Goal: Use online tool/utility

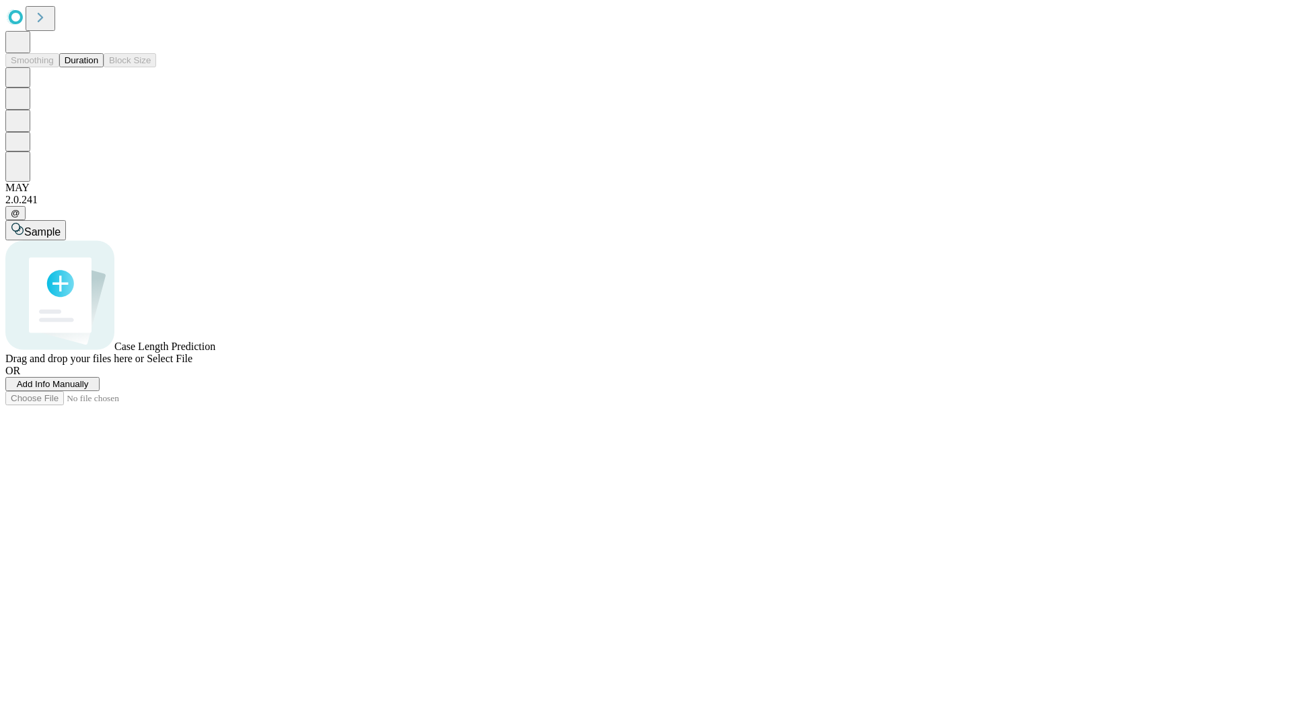
click at [89, 389] on span "Add Info Manually" at bounding box center [53, 384] width 72 height 10
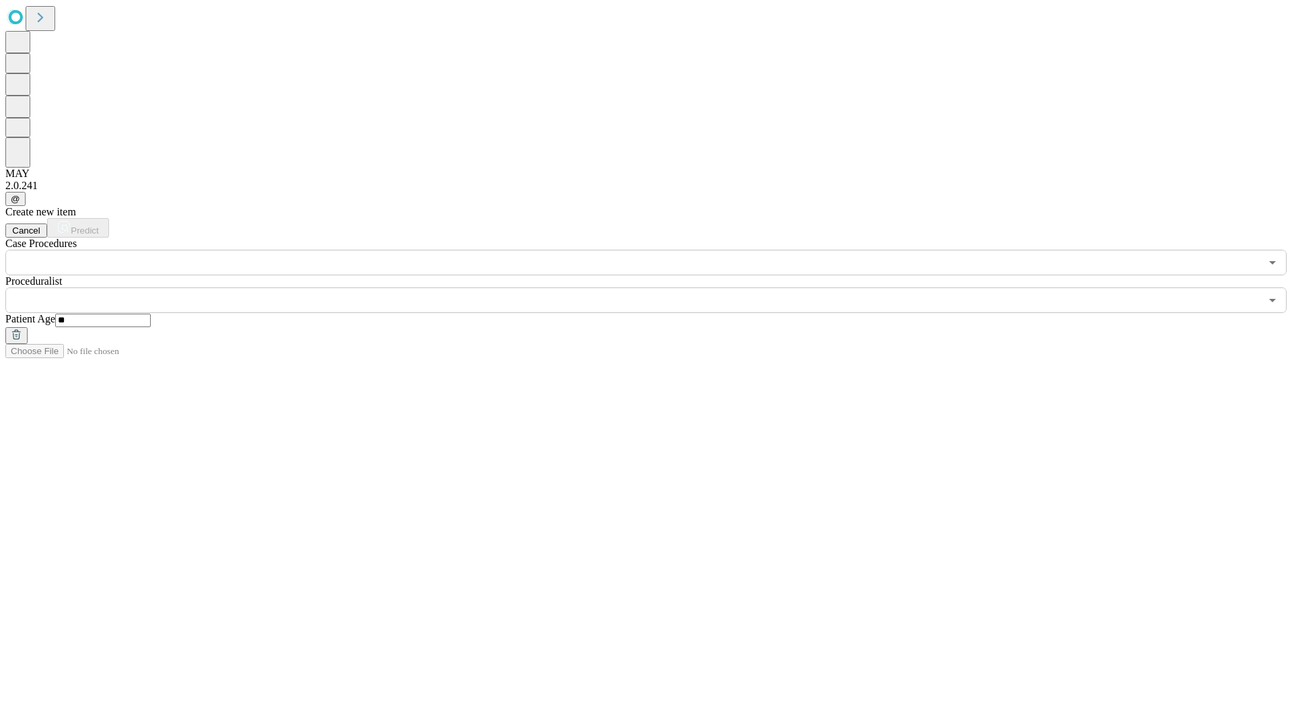
type input "**"
click at [655, 287] on input "text" at bounding box center [632, 300] width 1255 height 26
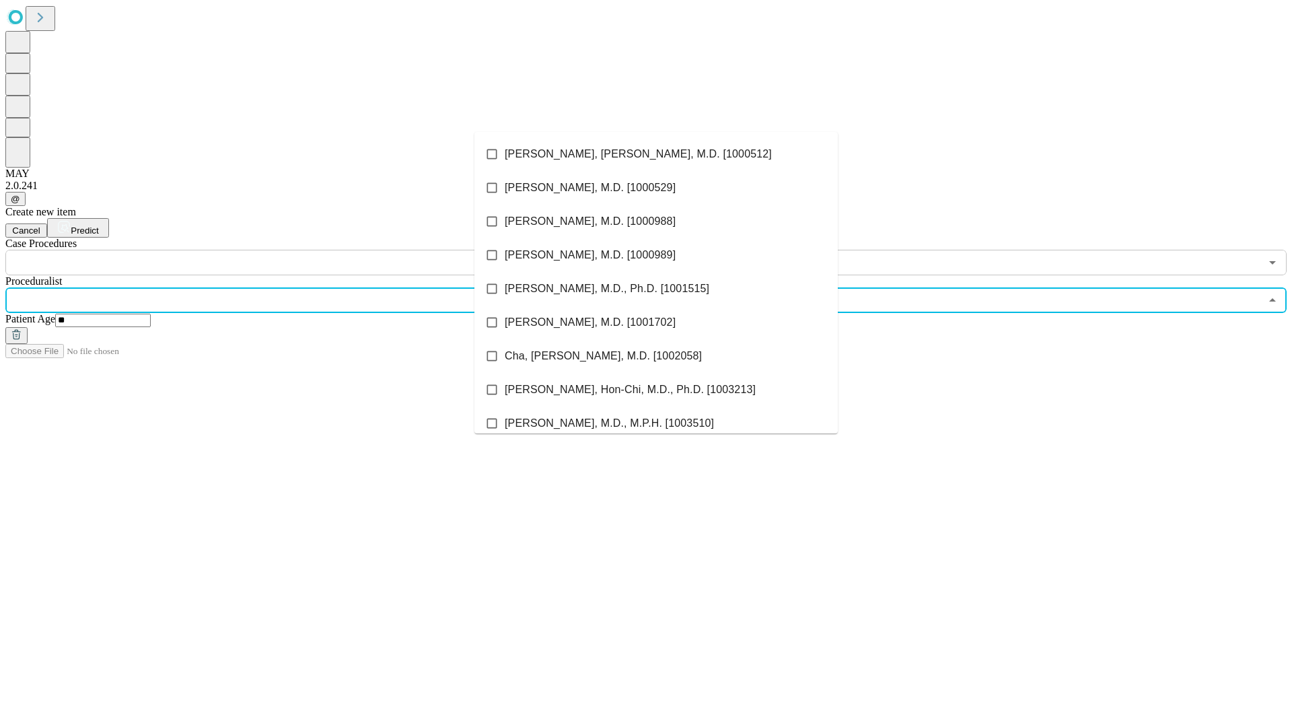
click at [656, 154] on li "[PERSON_NAME], [PERSON_NAME], M.D. [1000512]" at bounding box center [655, 154] width 363 height 34
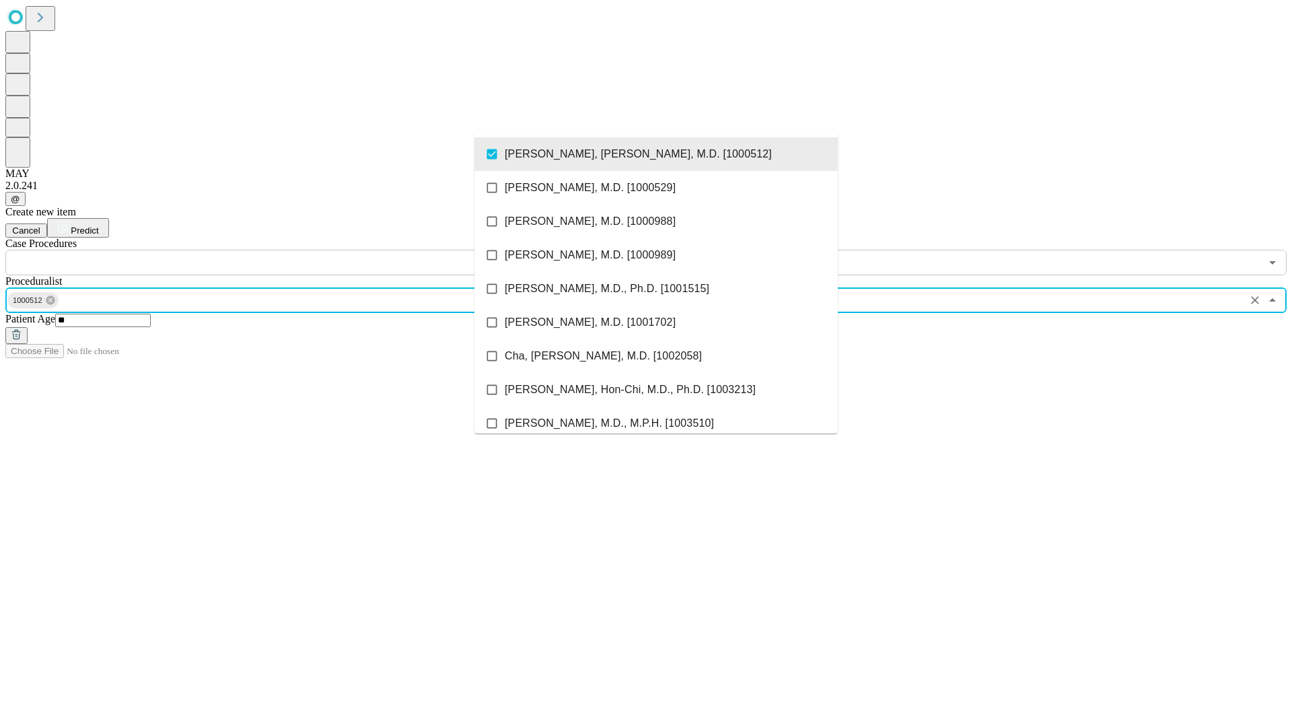
click at [283, 250] on input "text" at bounding box center [632, 263] width 1255 height 26
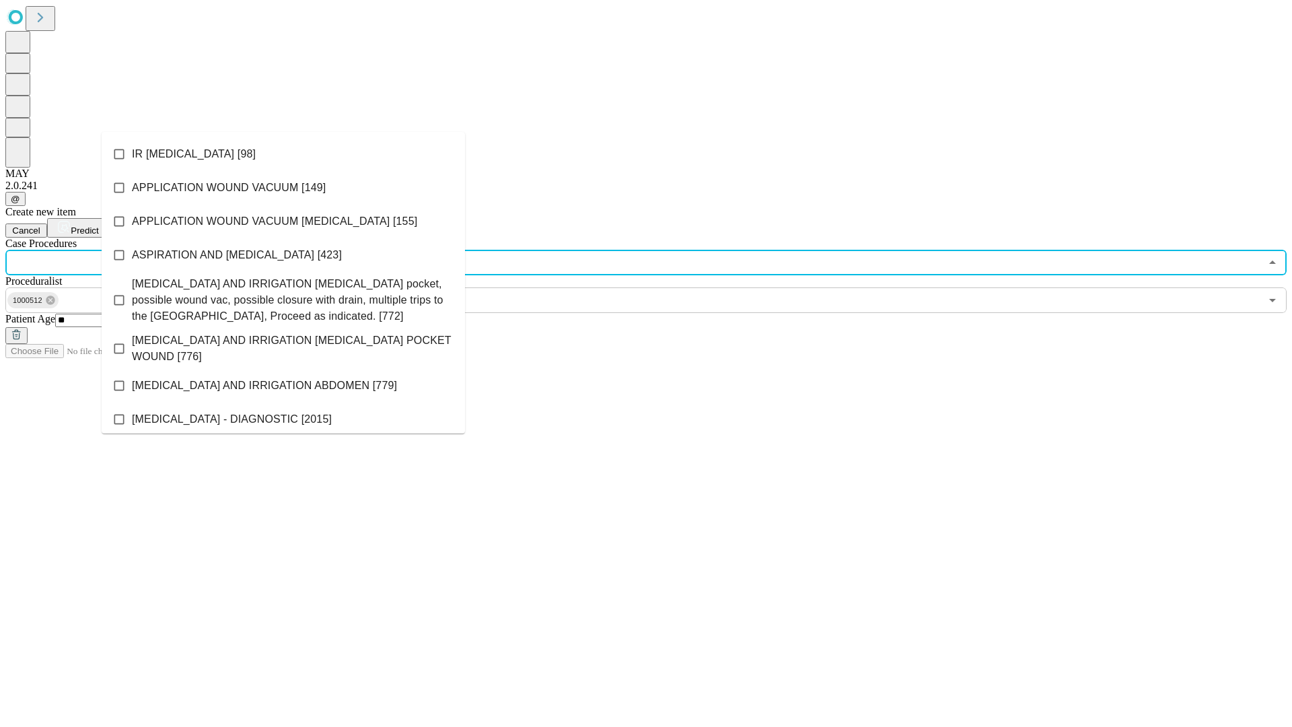
click at [283, 154] on li "IR [MEDICAL_DATA] [98]" at bounding box center [283, 154] width 363 height 34
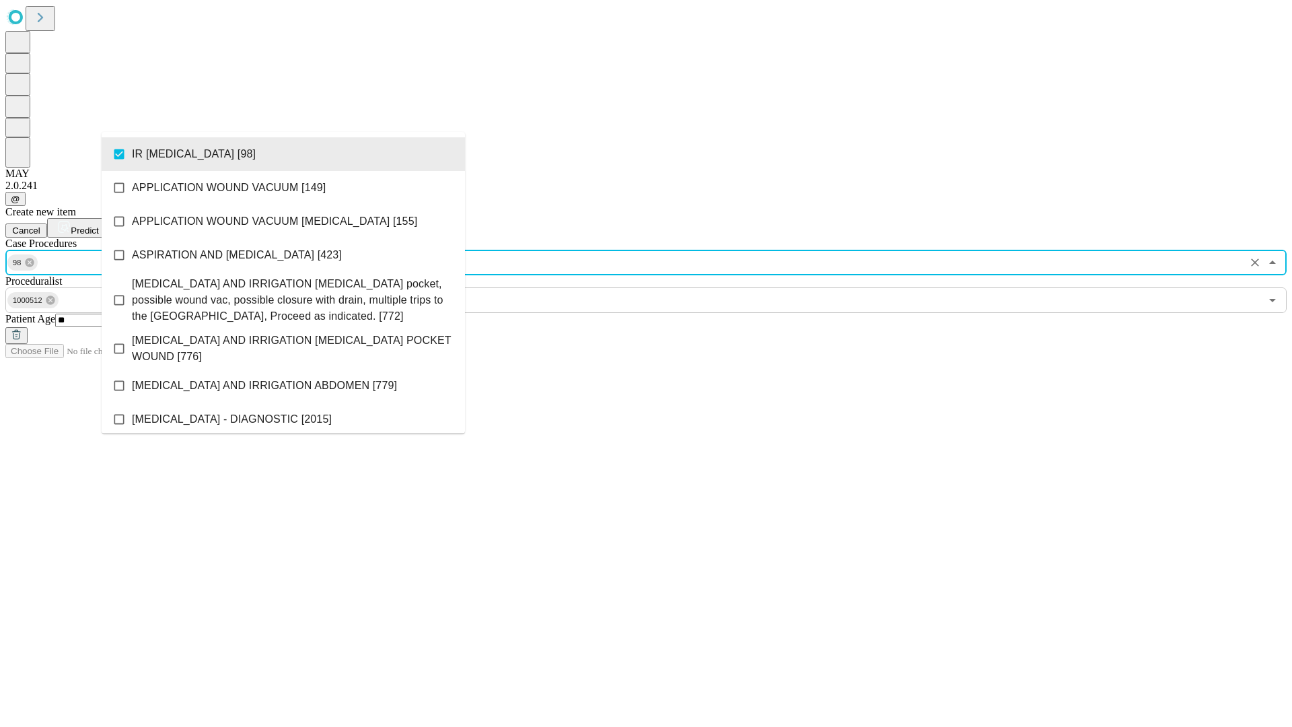
click at [98, 225] on span "Predict" at bounding box center [85, 230] width 28 height 10
